Goal: Navigation & Orientation: Find specific page/section

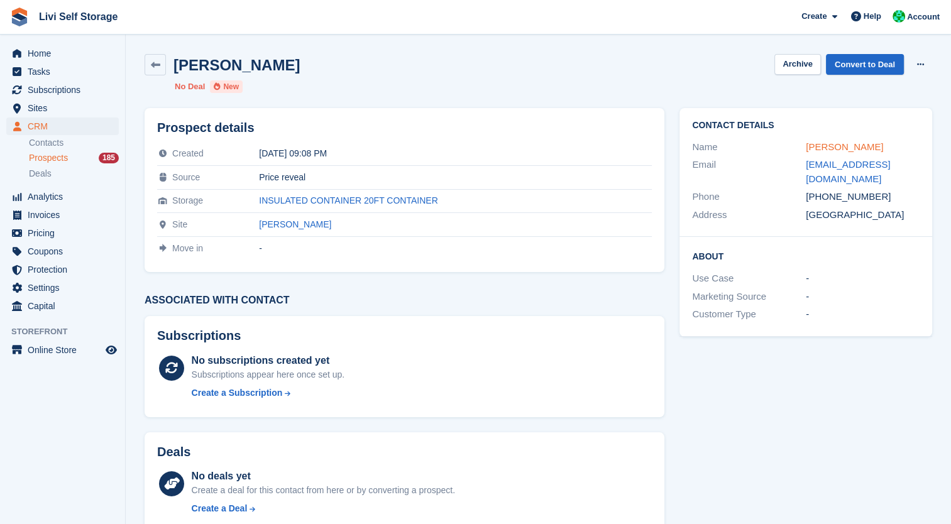
click at [827, 150] on link "Neil Campbell" at bounding box center [844, 146] width 77 height 11
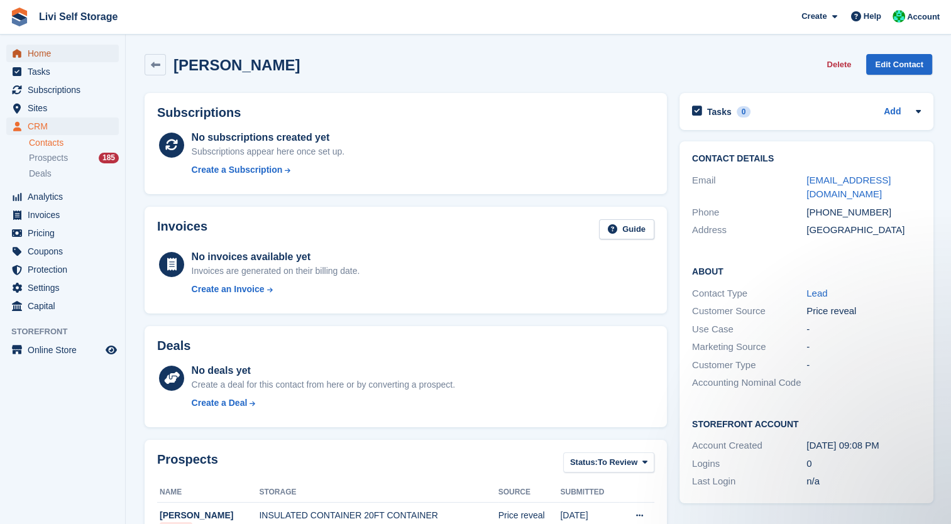
click at [43, 45] on span "Home" at bounding box center [65, 54] width 75 height 18
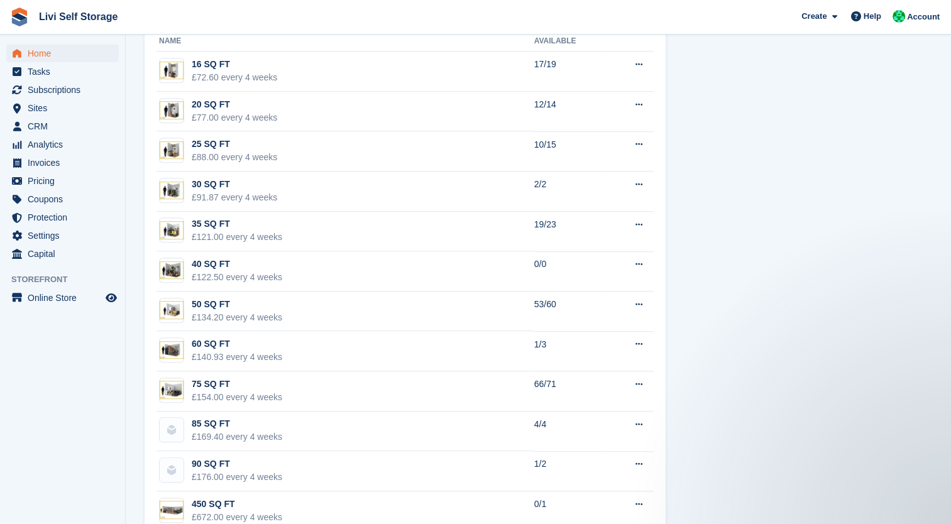
scroll to position [761, 0]
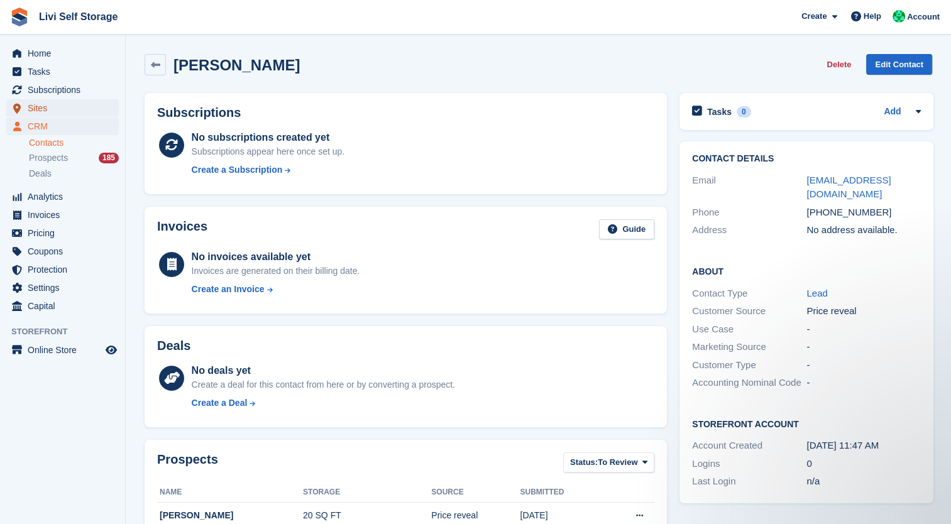
click at [36, 114] on span "Sites" at bounding box center [65, 108] width 75 height 18
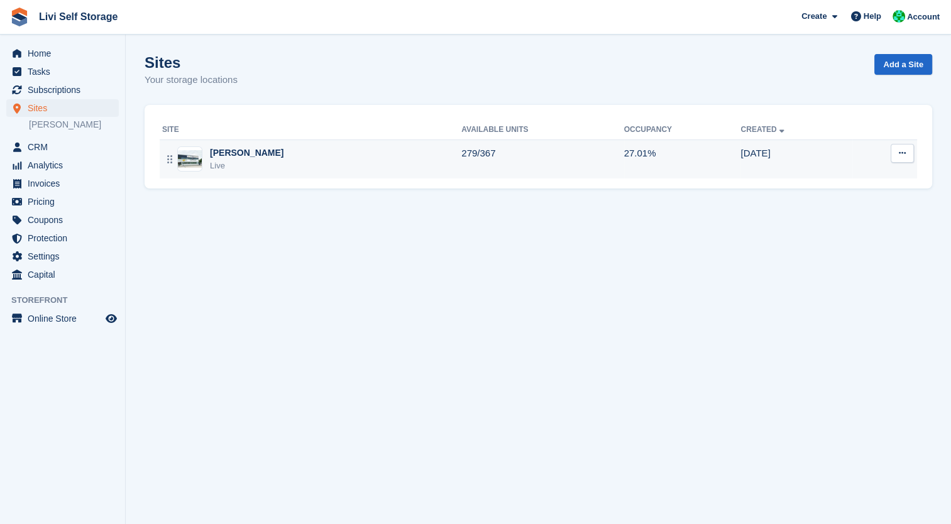
click at [192, 157] on img at bounding box center [190, 159] width 24 height 18
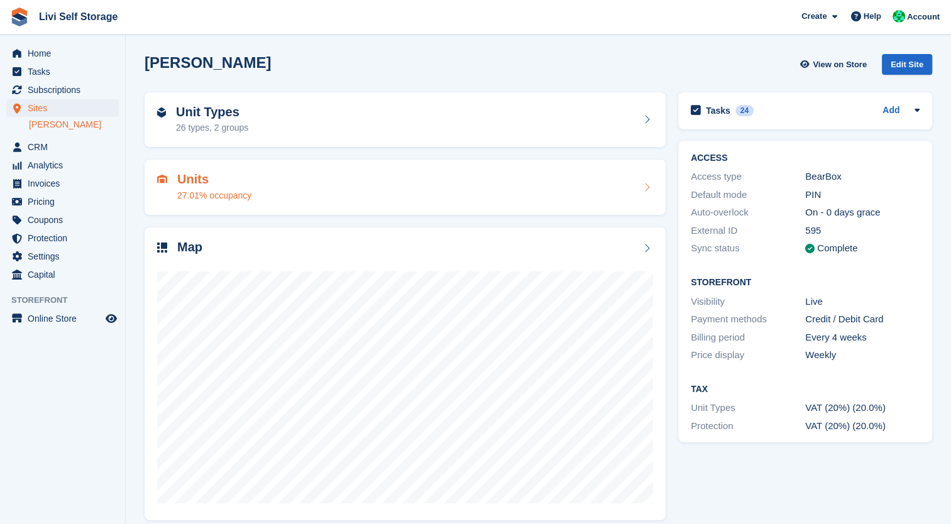
scroll to position [11, 0]
